Goal: Information Seeking & Learning: Learn about a topic

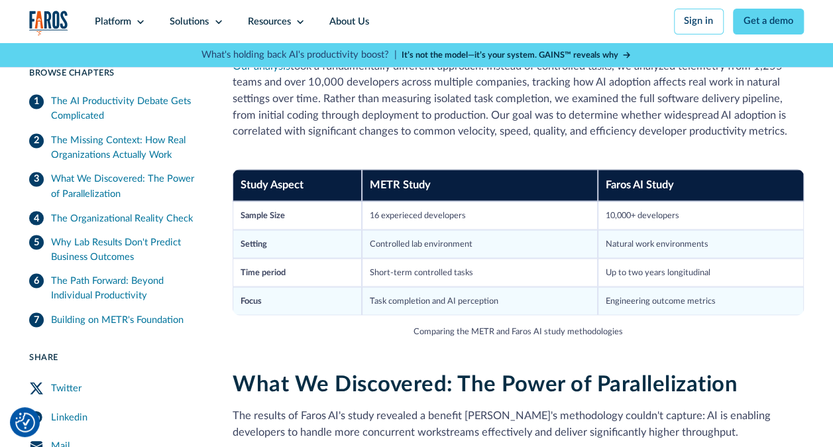
scroll to position [1092, 0]
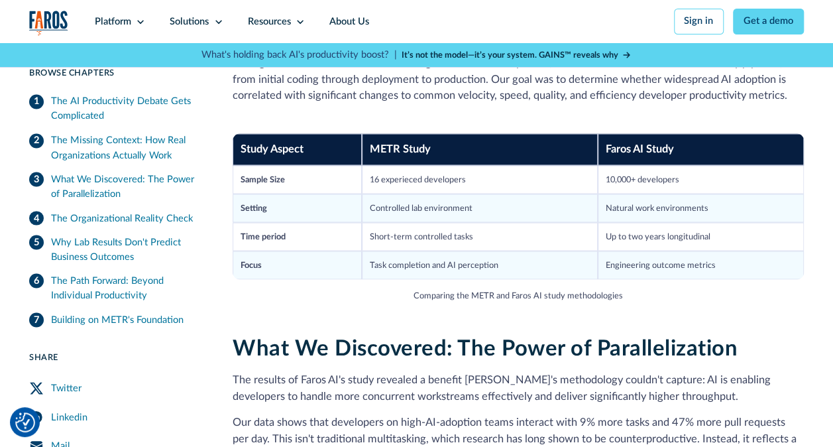
click at [663, 300] on div "Study Aspect METR Study Faros AI Study Sample Size 16 experieced developers 10,…" at bounding box center [518, 216] width 571 height 207
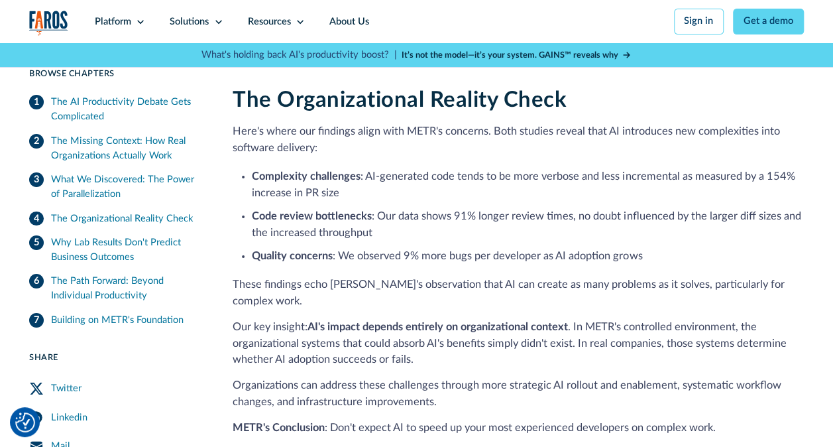
scroll to position [2169, 0]
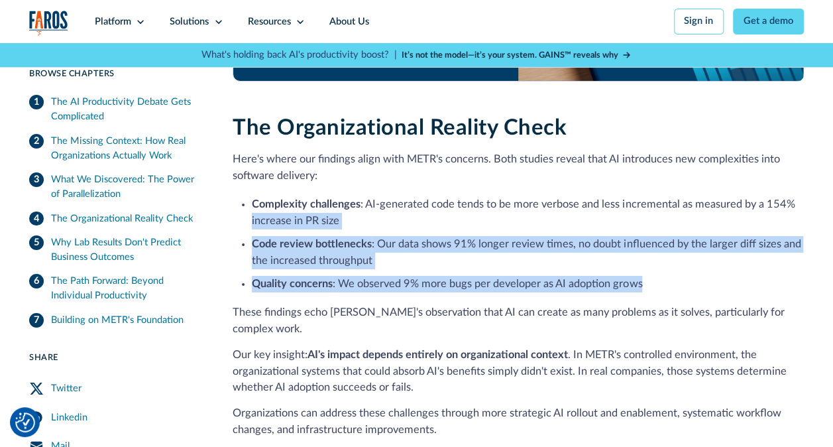
drag, startPoint x: 654, startPoint y: 281, endPoint x: 243, endPoint y: 209, distance: 416.6
click at [243, 209] on ul "Complexity challenges : AI-generated code tends to be more verbose and less inc…" at bounding box center [518, 243] width 571 height 99
click at [612, 276] on li "Quality concerns : We observed 9% more bugs per developer as AI adoption grows" at bounding box center [527, 284] width 551 height 17
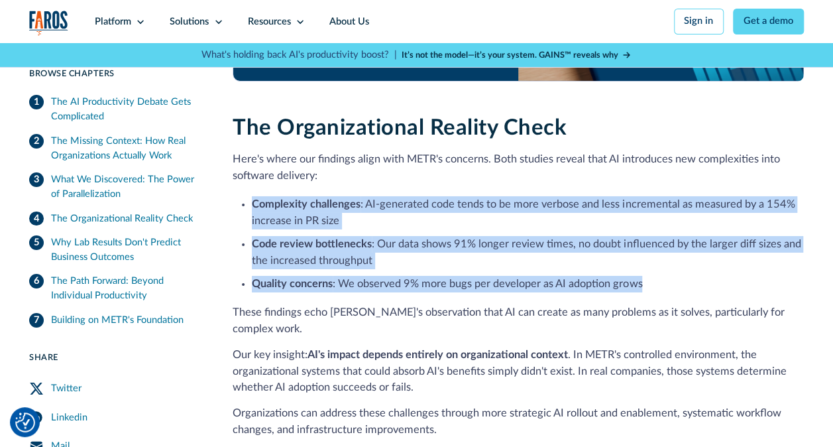
drag, startPoint x: 644, startPoint y: 280, endPoint x: 240, endPoint y: 188, distance: 414.7
click at [240, 188] on div "The Organizational Reality Check Here's where our findings align with METR's co…" at bounding box center [518, 310] width 571 height 390
click at [583, 286] on li "Quality concerns : We observed 9% more bugs per developer as AI adoption grows" at bounding box center [527, 284] width 551 height 17
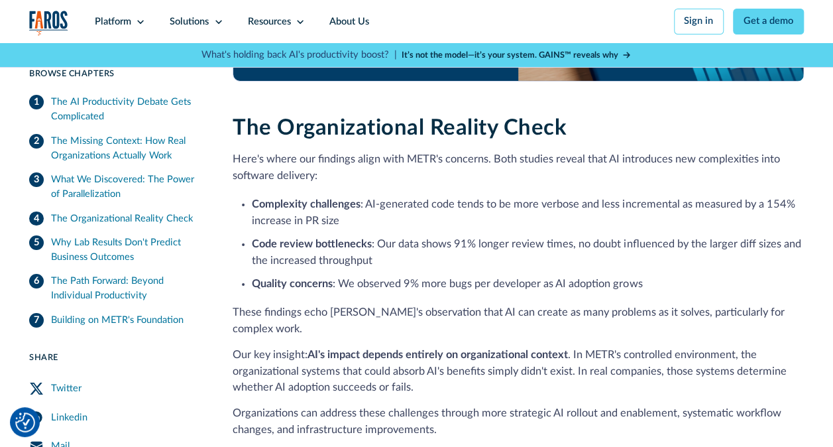
click at [660, 266] on ul "Complexity challenges : AI-generated code tends to be more verbose and less inc…" at bounding box center [518, 243] width 571 height 99
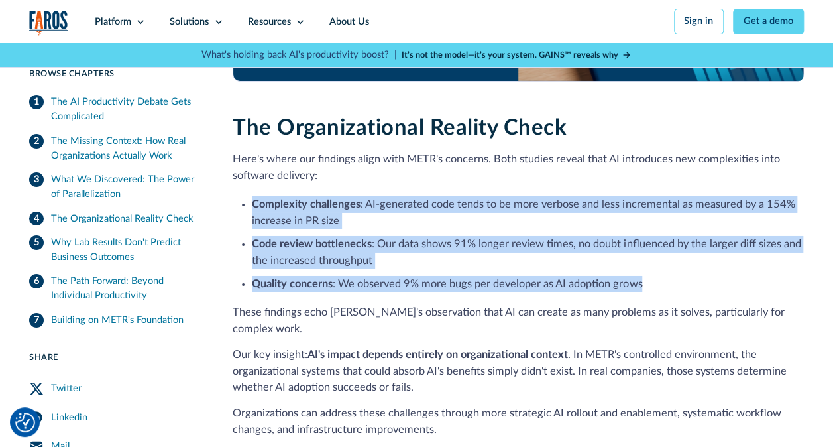
drag, startPoint x: 658, startPoint y: 276, endPoint x: 244, endPoint y: 192, distance: 422.1
click at [244, 194] on ul "Complexity challenges : AI-generated code tends to be more verbose and less inc…" at bounding box center [518, 243] width 571 height 99
copy ul "Complexity challenges : AI-generated code tends to be more verbose and less inc…"
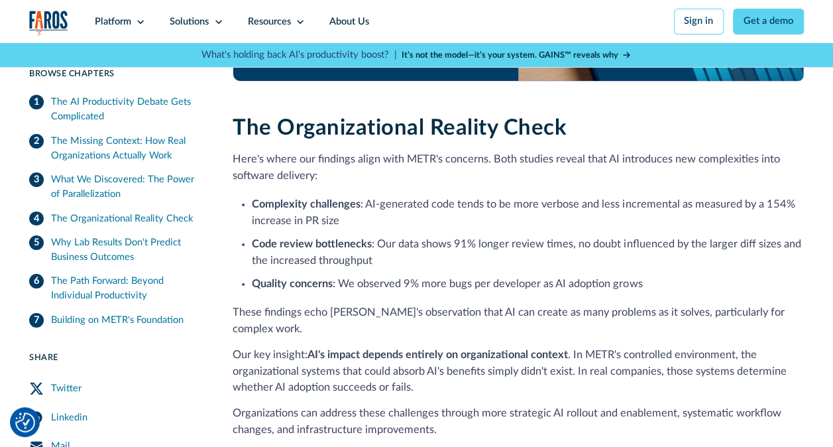
click at [314, 158] on p "Here's where our findings align with METR's concerns. Both studies reveal that …" at bounding box center [518, 167] width 571 height 32
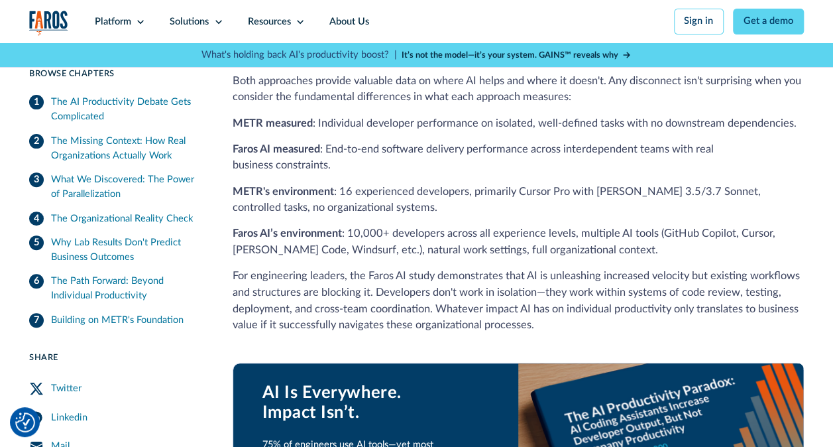
scroll to position [2666, 0]
